Goal: Task Accomplishment & Management: Manage account settings

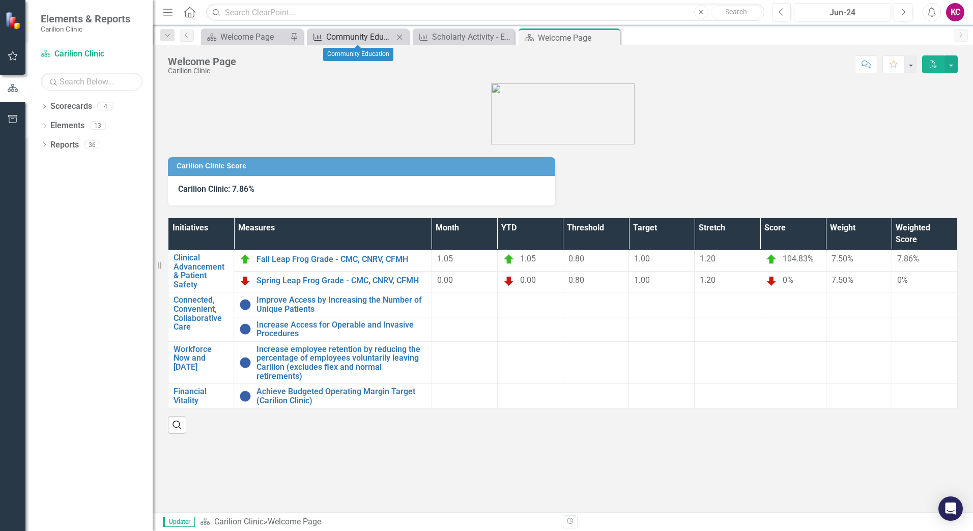
click at [376, 33] on div "Community Education" at bounding box center [359, 37] width 67 height 13
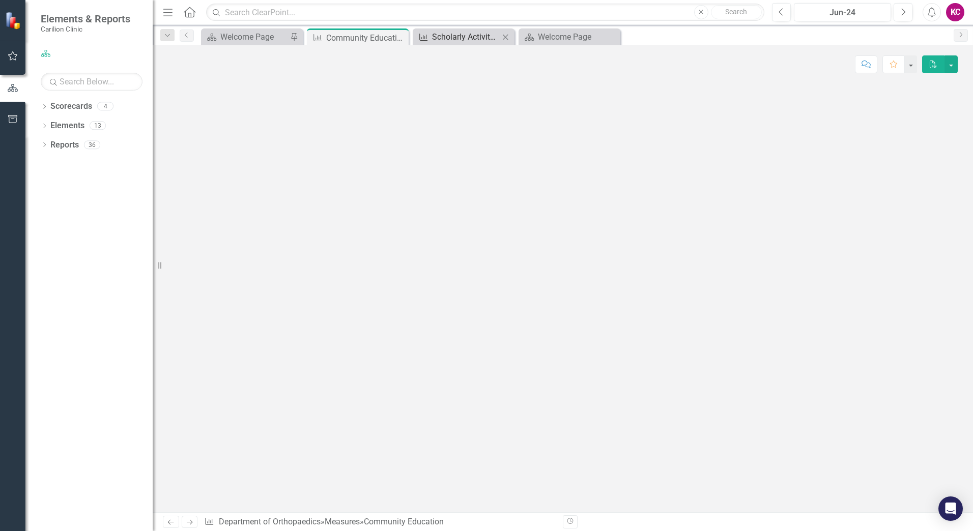
click at [443, 37] on div "Scholarly Activity - Editorial Reviews" at bounding box center [465, 37] width 67 height 13
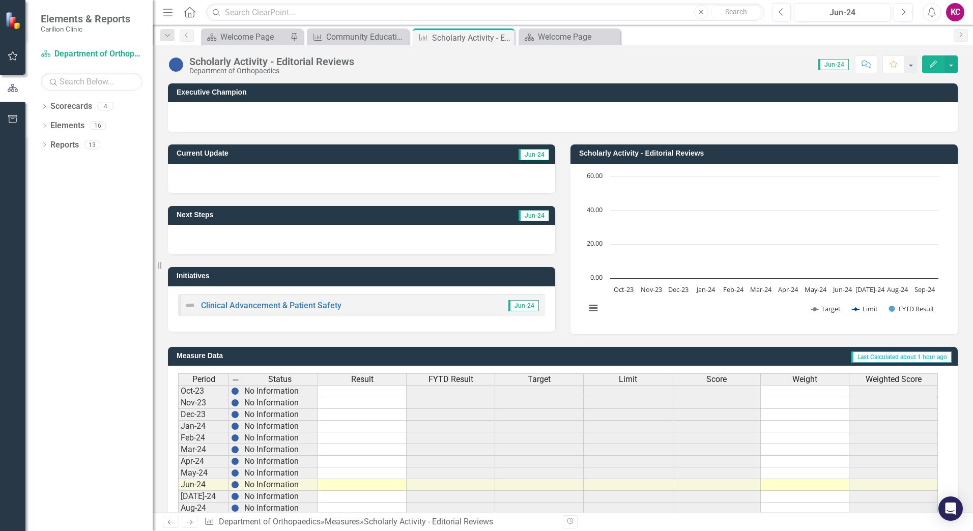
scroll to position [180, 0]
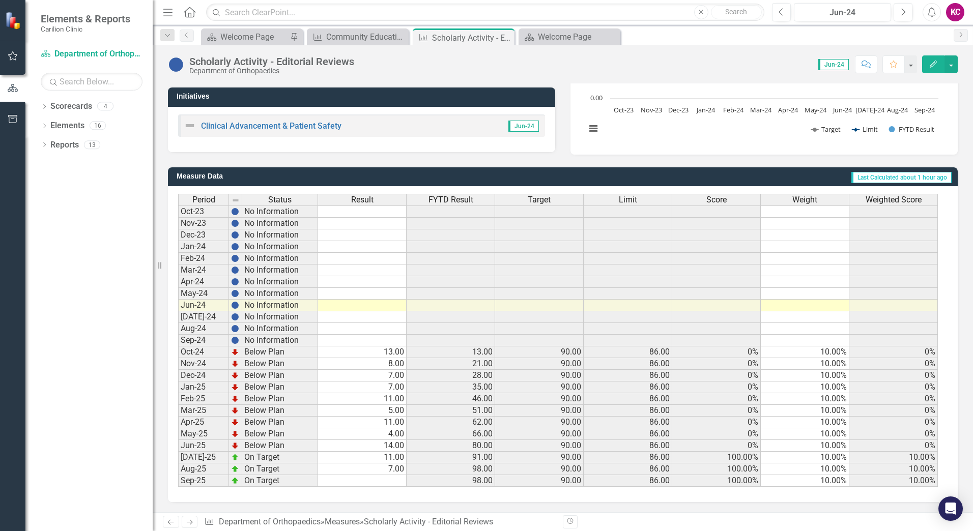
click at [394, 470] on td "7.00" at bounding box center [362, 470] width 89 height 12
type textarea "11"
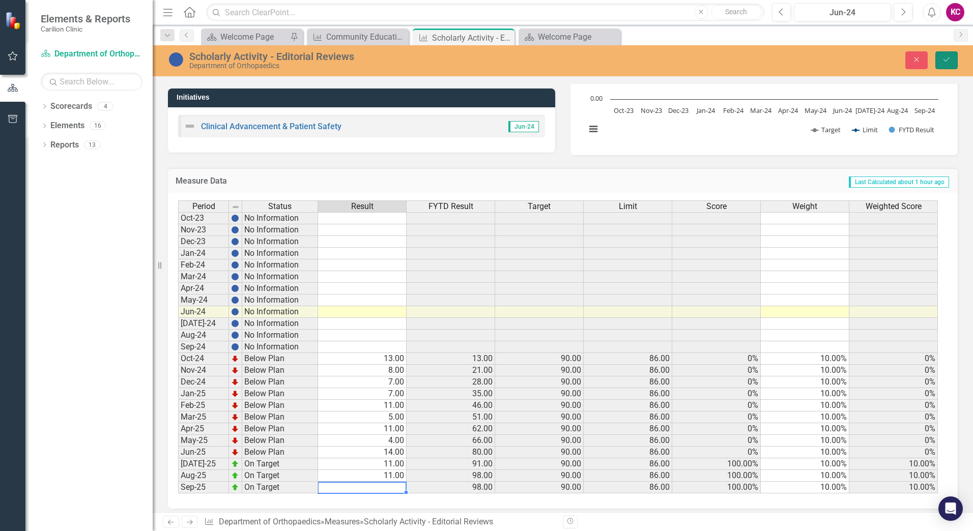
click at [946, 63] on icon "Save" at bounding box center [946, 59] width 9 height 7
